Goal: Task Accomplishment & Management: Use online tool/utility

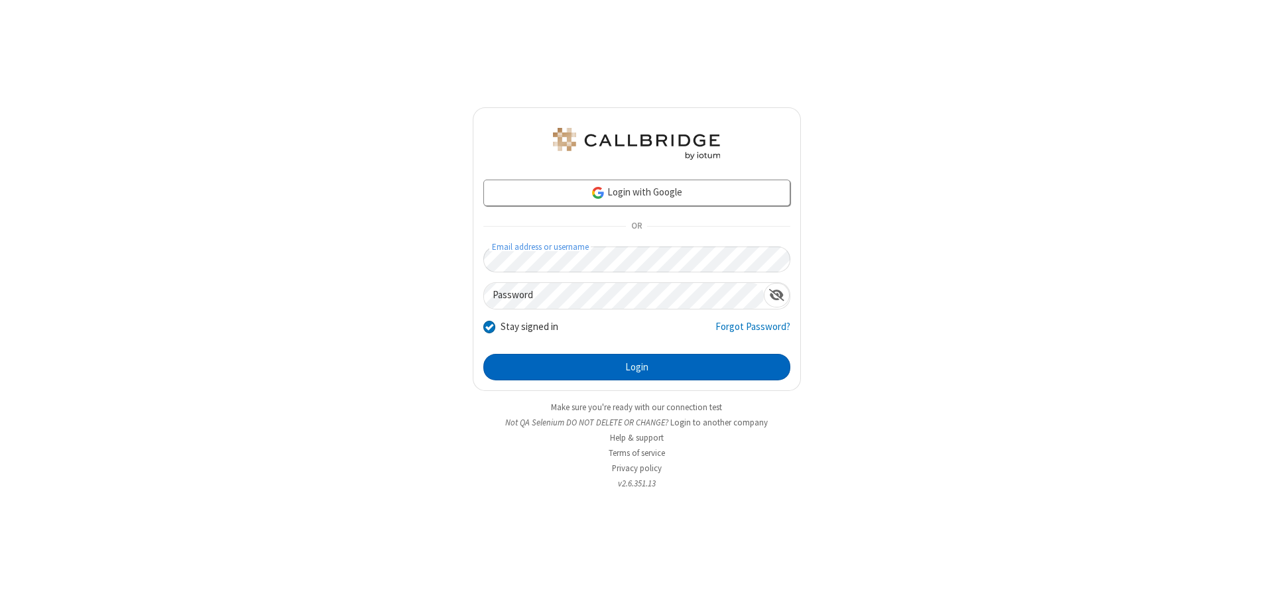
click at [636, 367] on button "Login" at bounding box center [636, 367] width 307 height 27
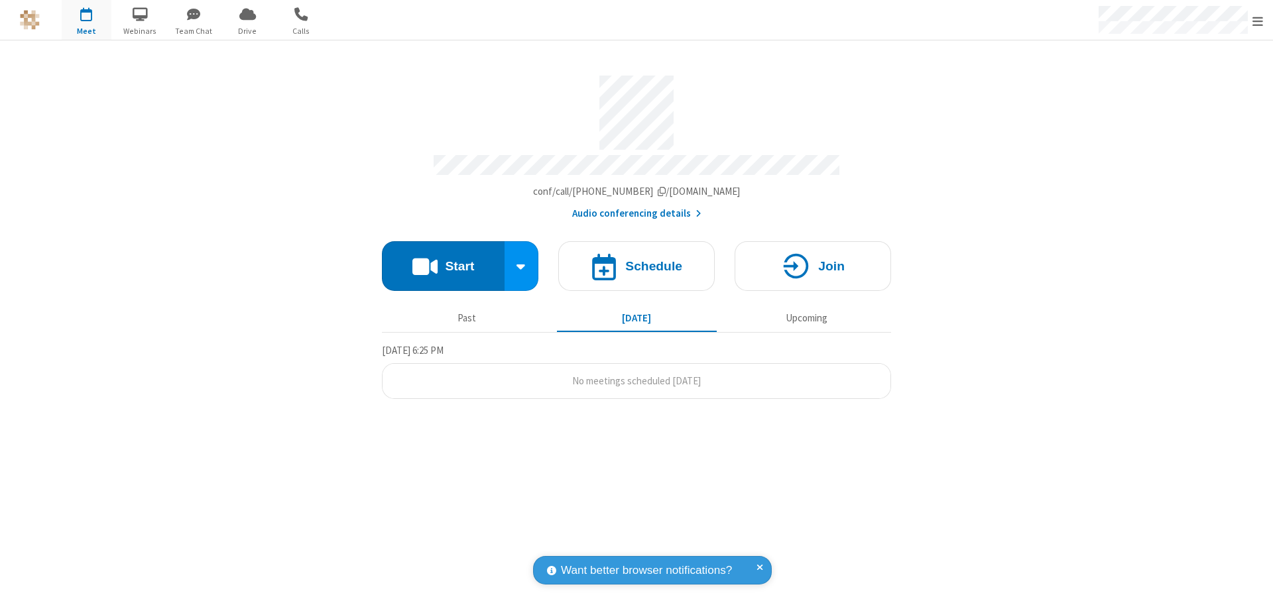
click at [443, 260] on button "Start" at bounding box center [443, 266] width 123 height 50
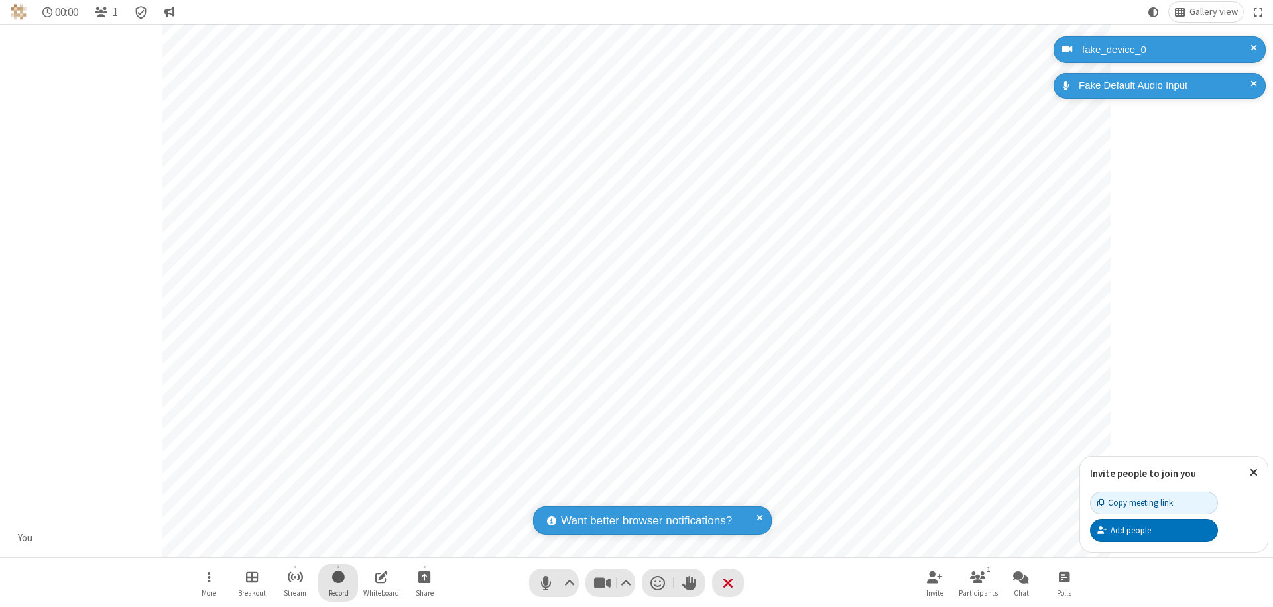
click at [338, 583] on span "Start recording" at bounding box center [338, 577] width 13 height 17
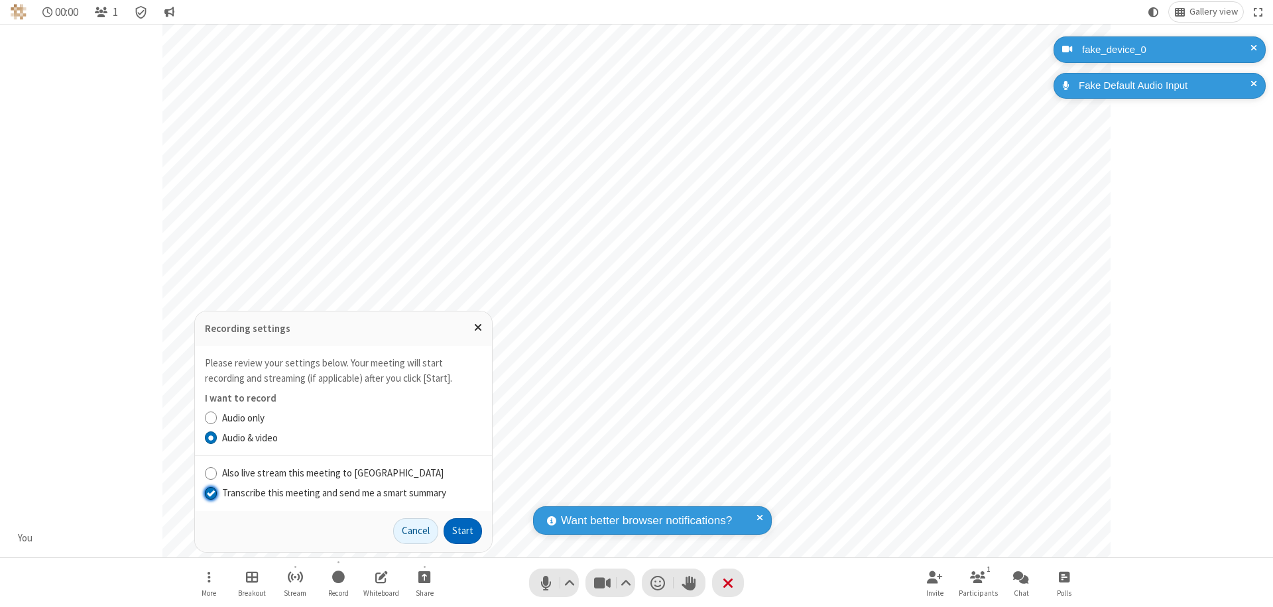
click at [210, 492] on input "Transcribe this meeting and send me a smart summary" at bounding box center [211, 493] width 13 height 14
click at [463, 531] on button "Start" at bounding box center [462, 531] width 38 height 27
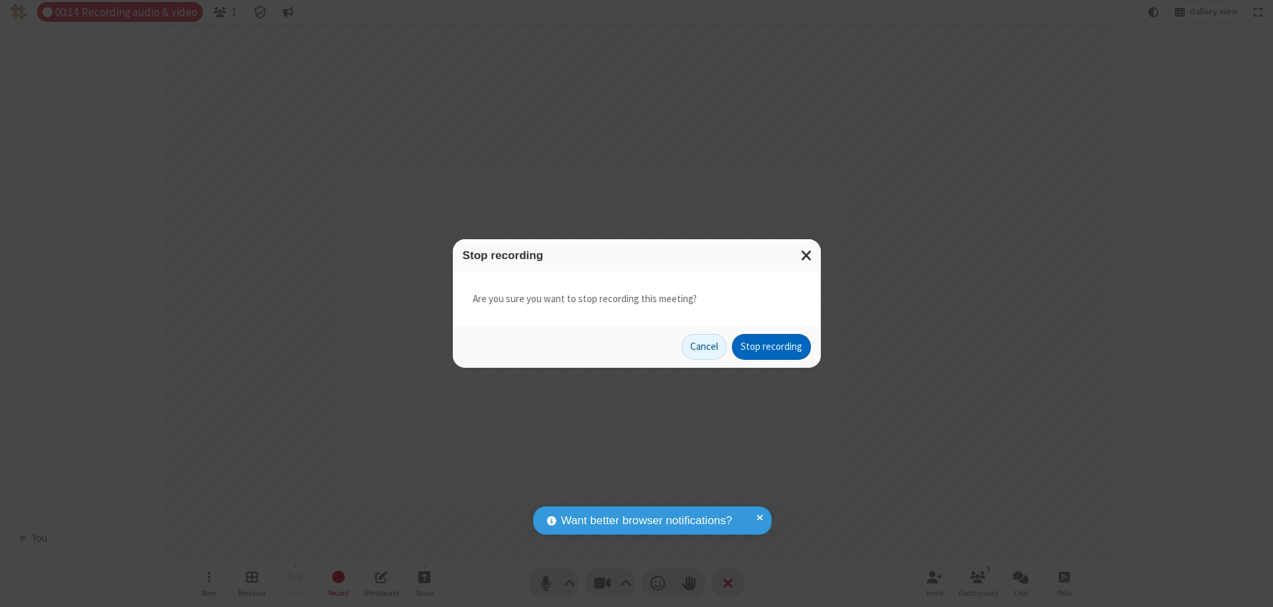
click at [771, 347] on button "Stop recording" at bounding box center [771, 347] width 79 height 27
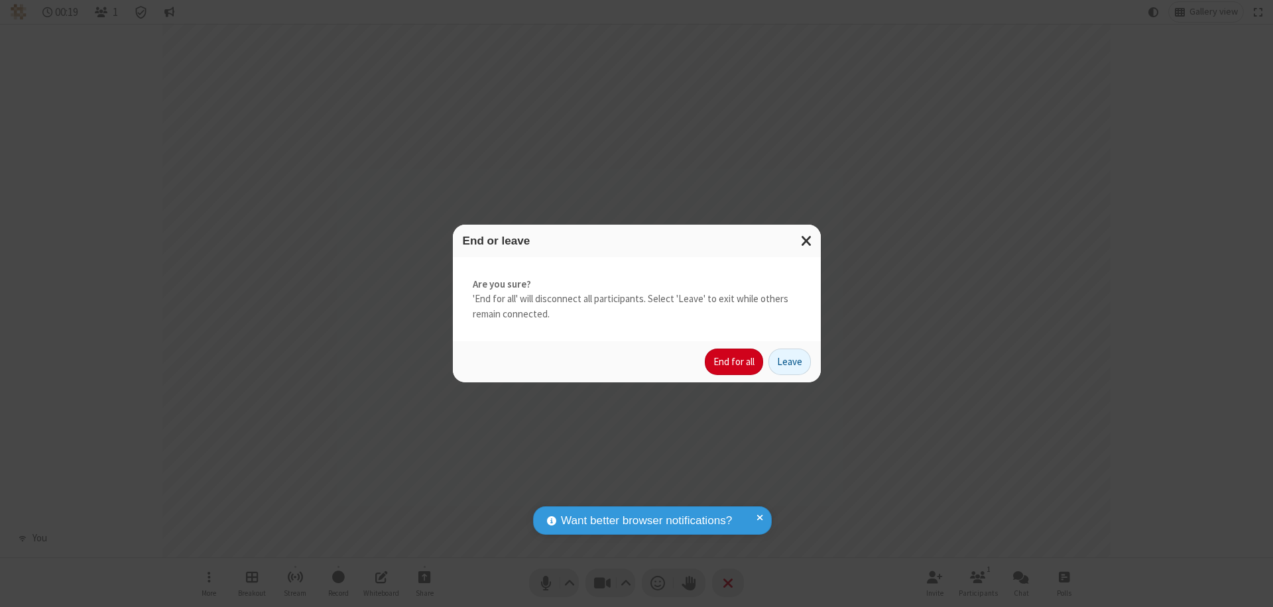
click at [734, 362] on button "End for all" at bounding box center [734, 362] width 58 height 27
